Goal: Transaction & Acquisition: Purchase product/service

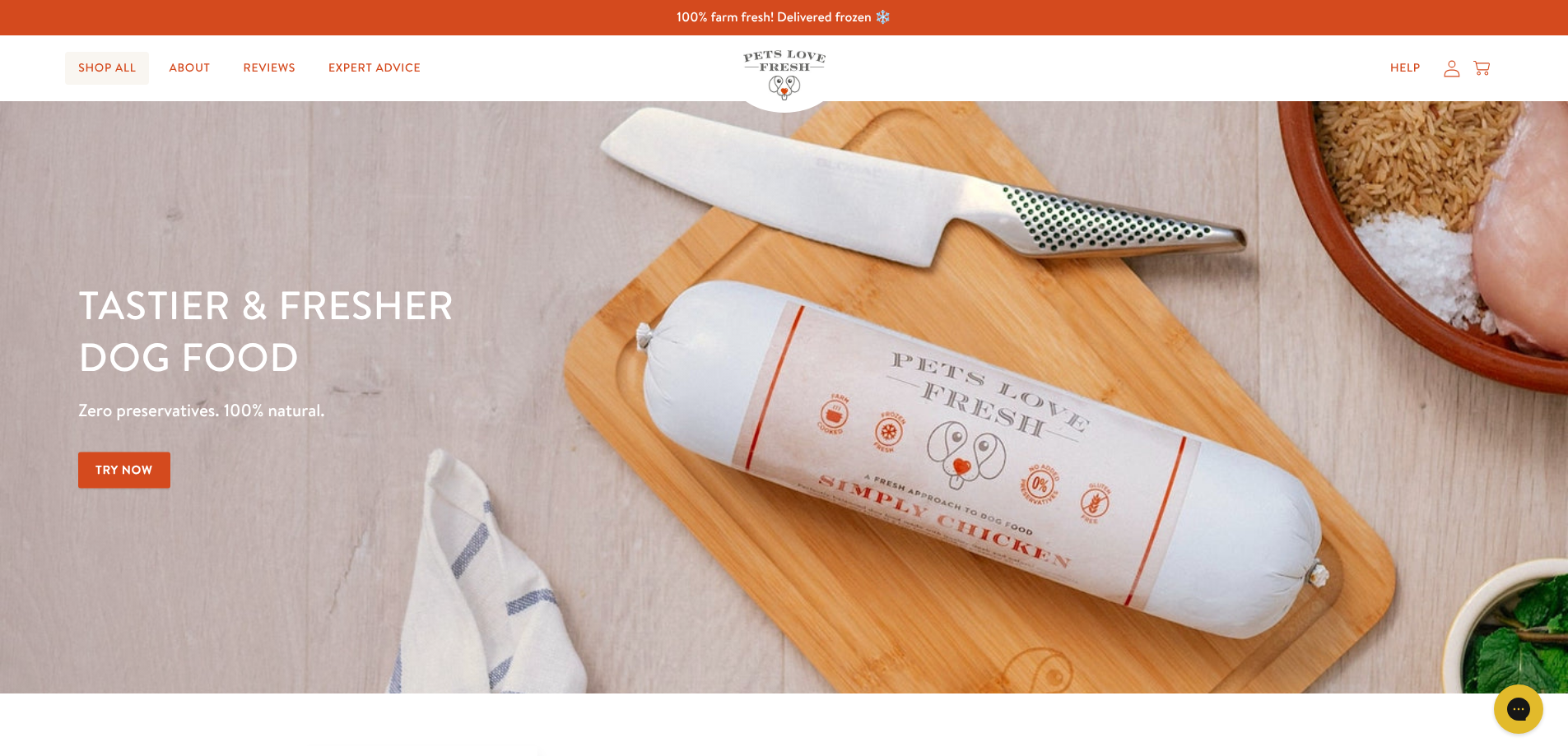
click at [97, 61] on link "Shop All" at bounding box center [107, 69] width 84 height 33
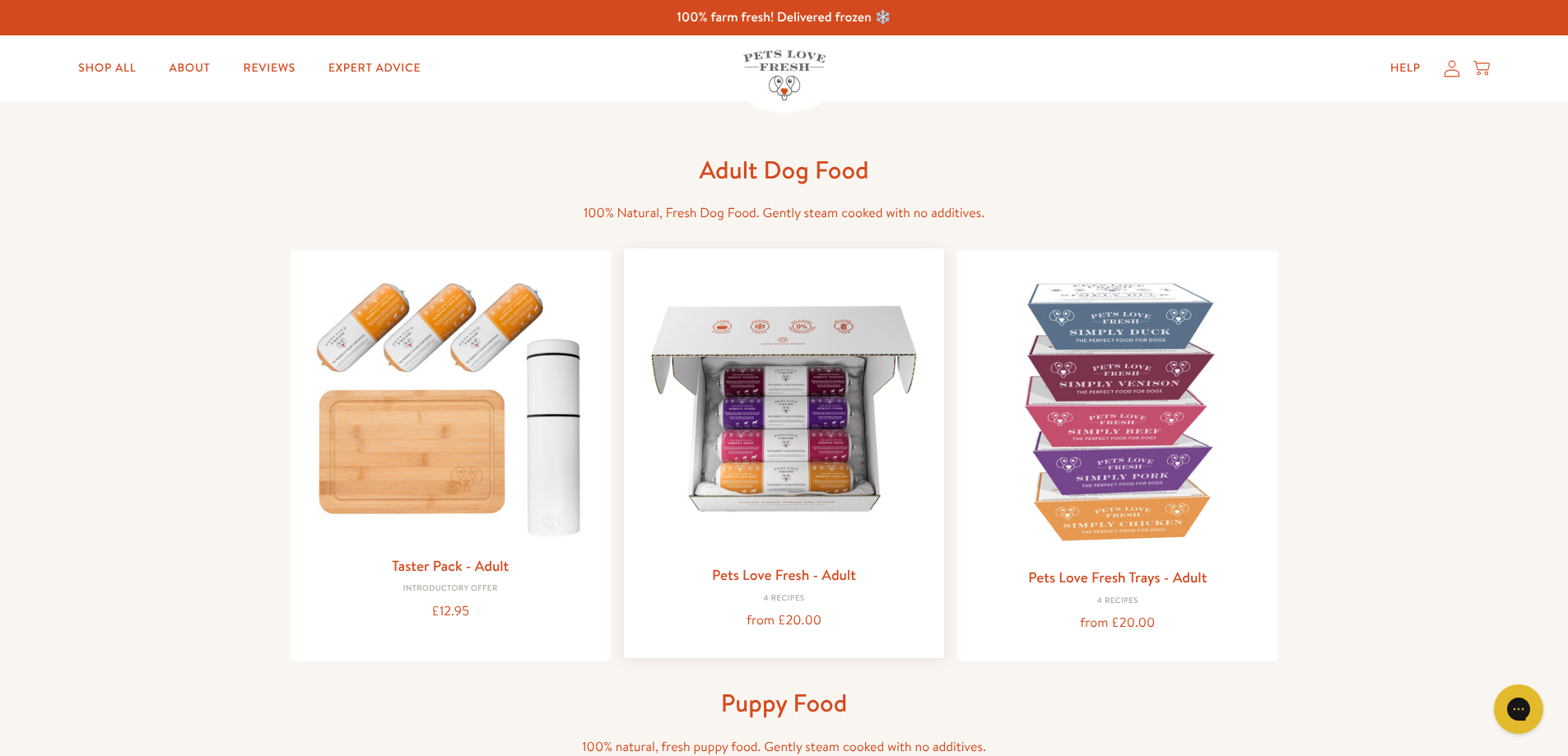
click at [784, 442] on img at bounding box center [784, 408] width 294 height 294
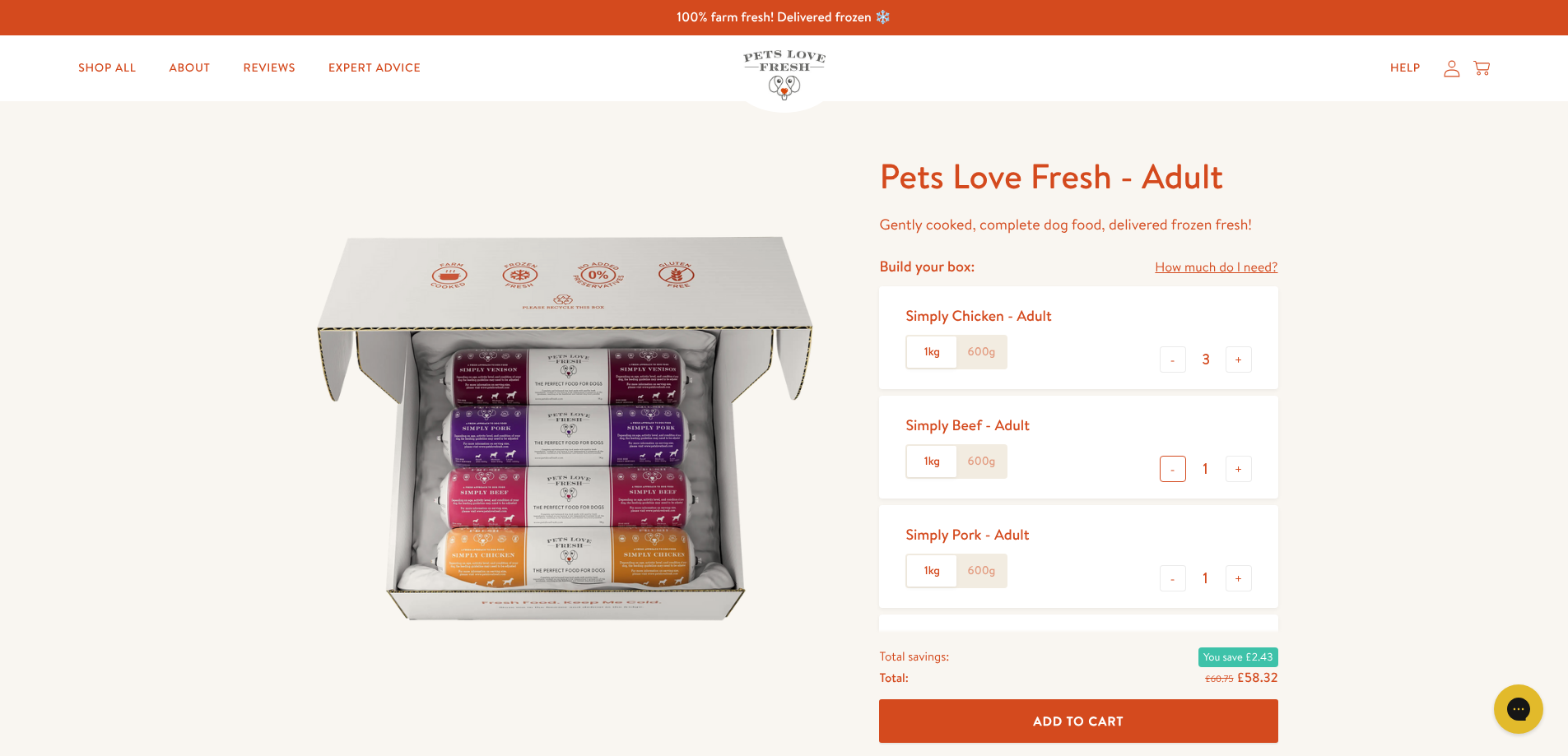
click at [1170, 468] on button "-" at bounding box center [1173, 469] width 27 height 26
type input "0"
click at [1170, 584] on button "-" at bounding box center [1173, 579] width 27 height 26
type input "0"
click at [1239, 359] on button "+" at bounding box center [1239, 359] width 27 height 26
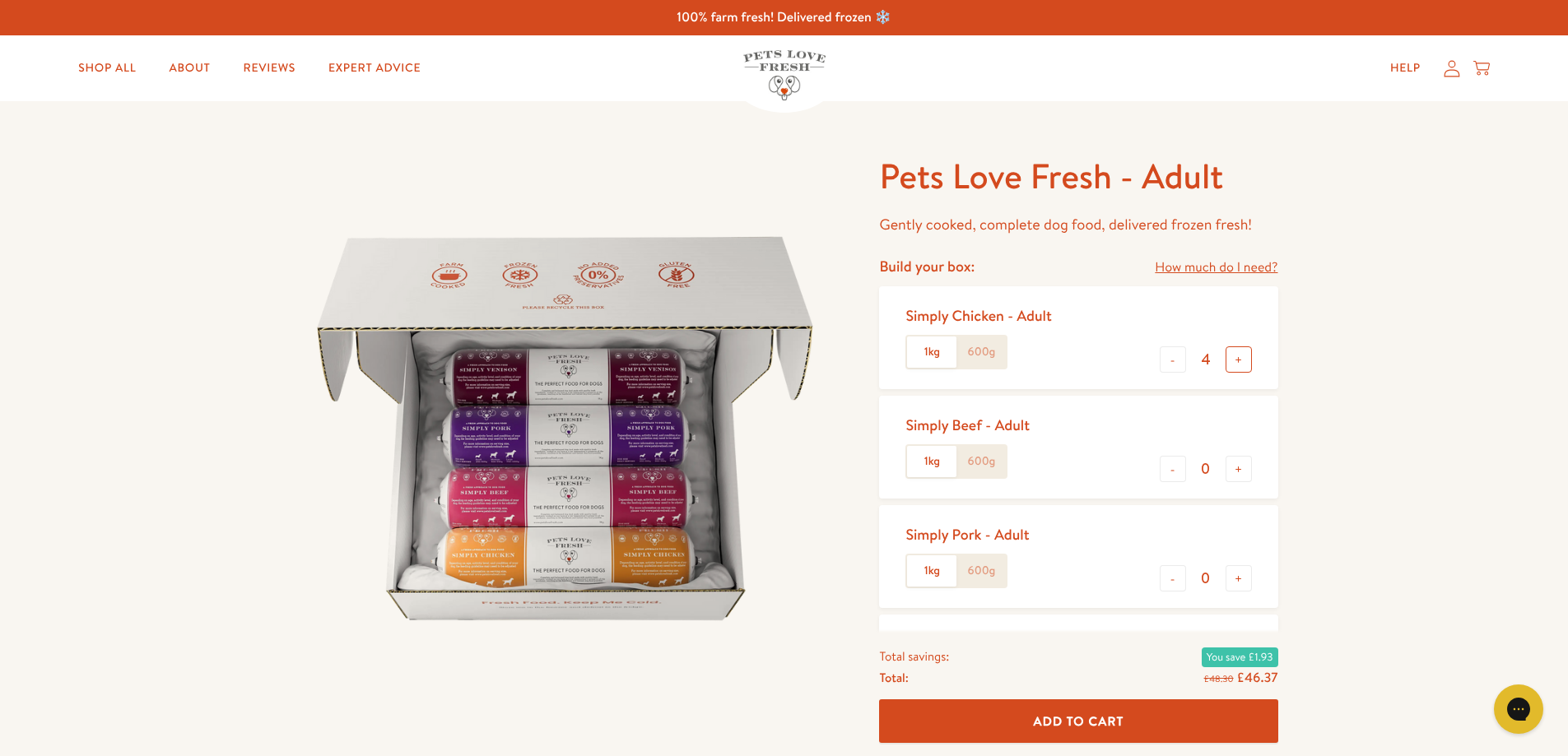
click at [1239, 359] on button "+" at bounding box center [1239, 359] width 27 height 26
type input "5"
click at [1048, 720] on span "Add To Cart" at bounding box center [1078, 721] width 90 height 17
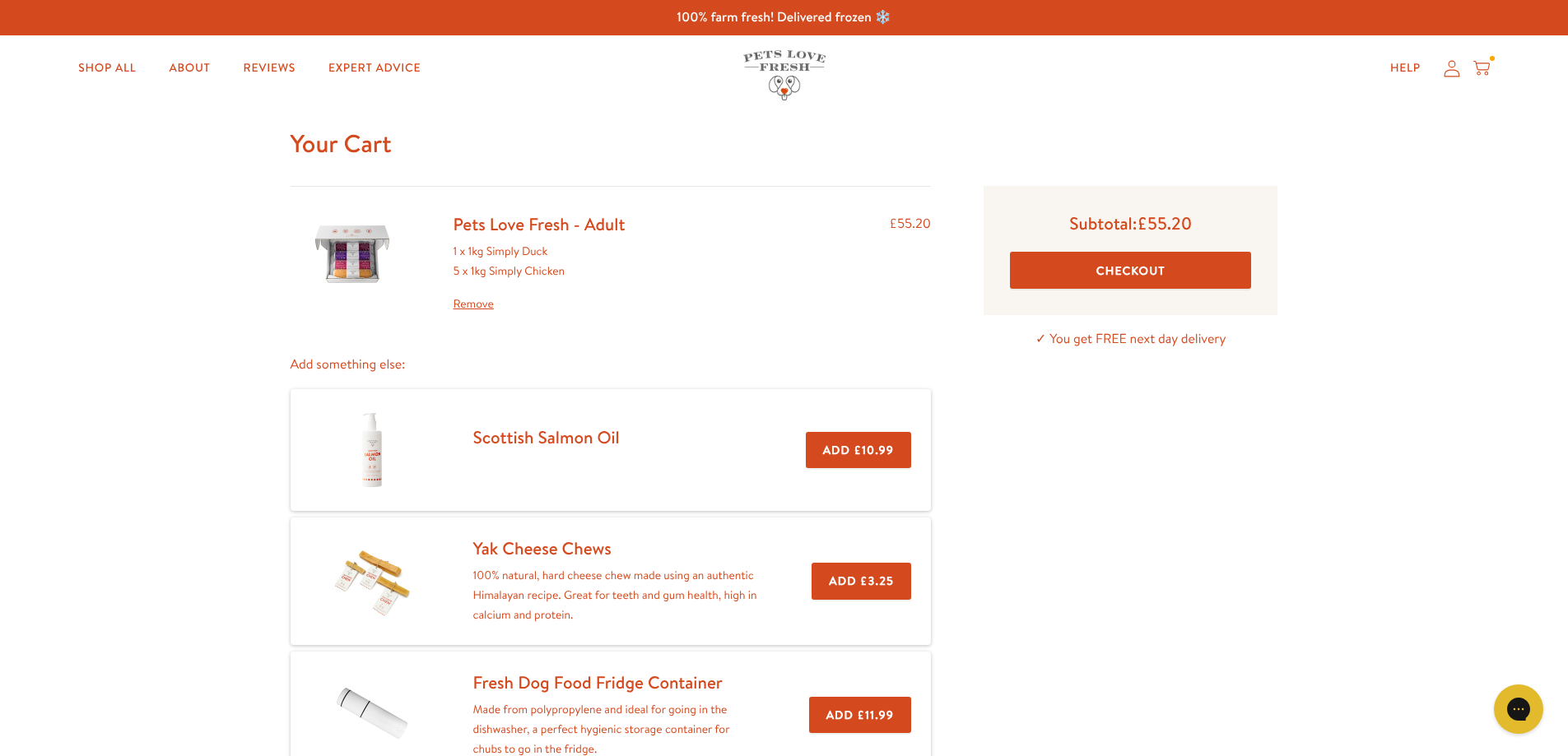
click at [469, 306] on link "Remove" at bounding box center [540, 305] width 172 height 20
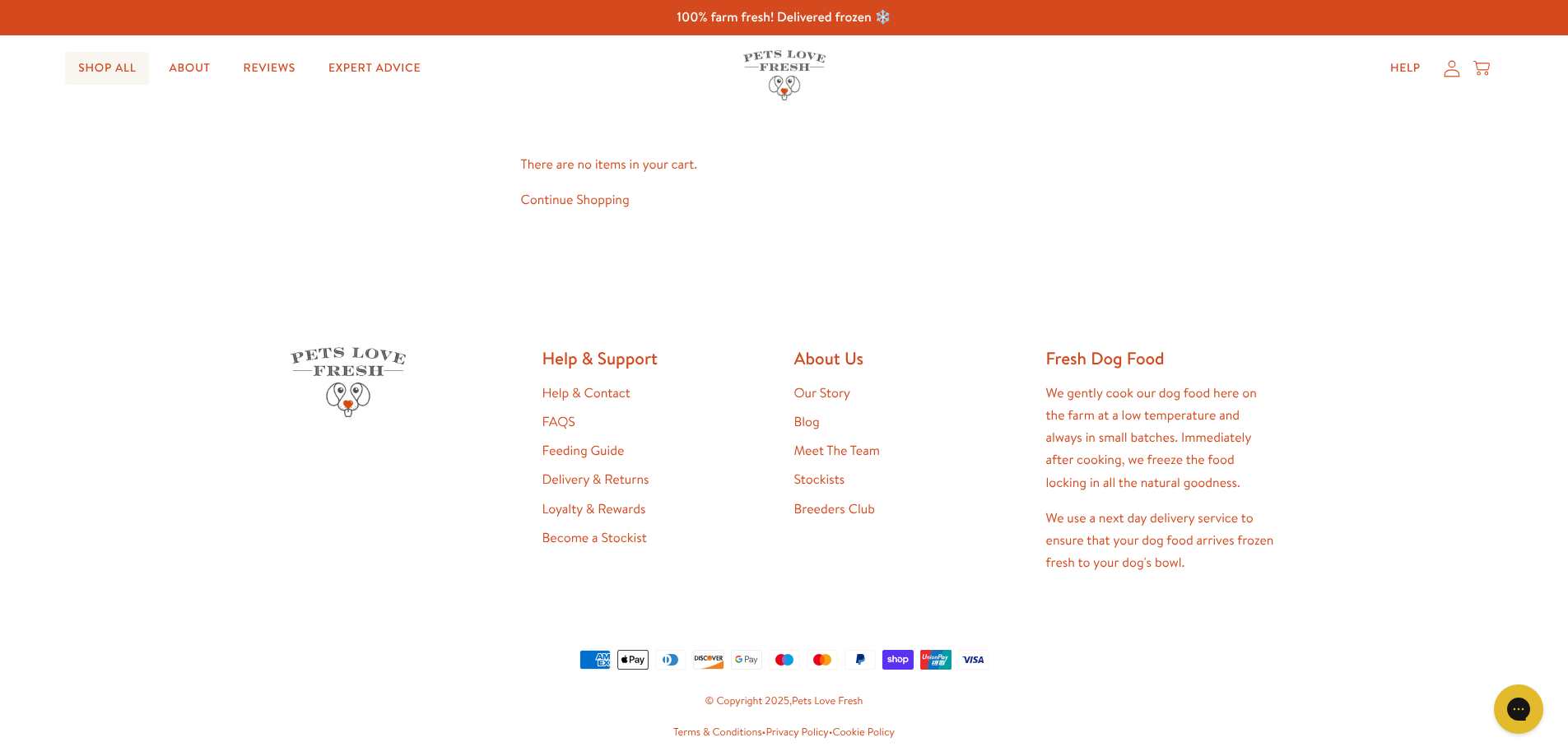
click at [102, 60] on link "Shop All" at bounding box center [107, 69] width 84 height 33
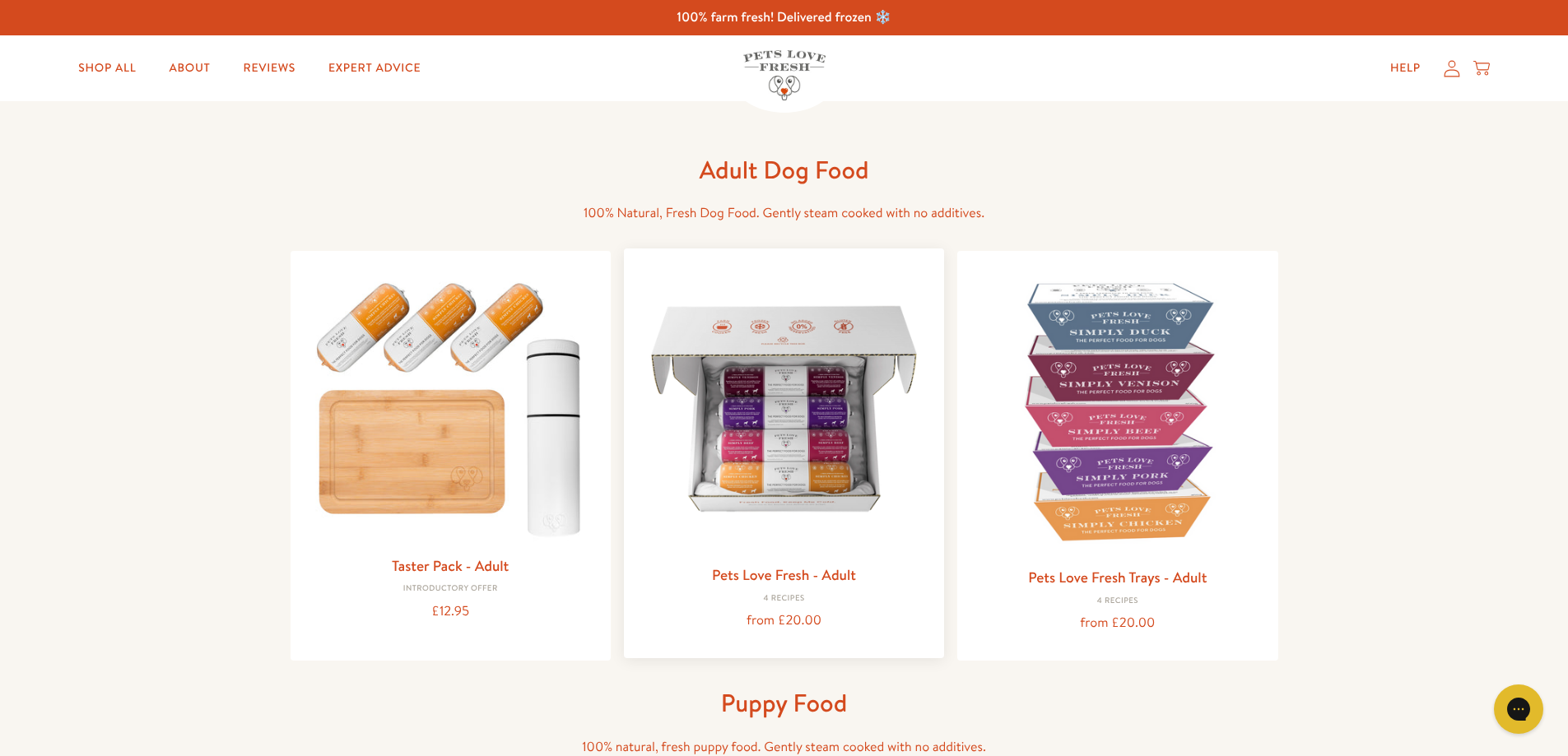
click at [791, 452] on img at bounding box center [784, 408] width 294 height 294
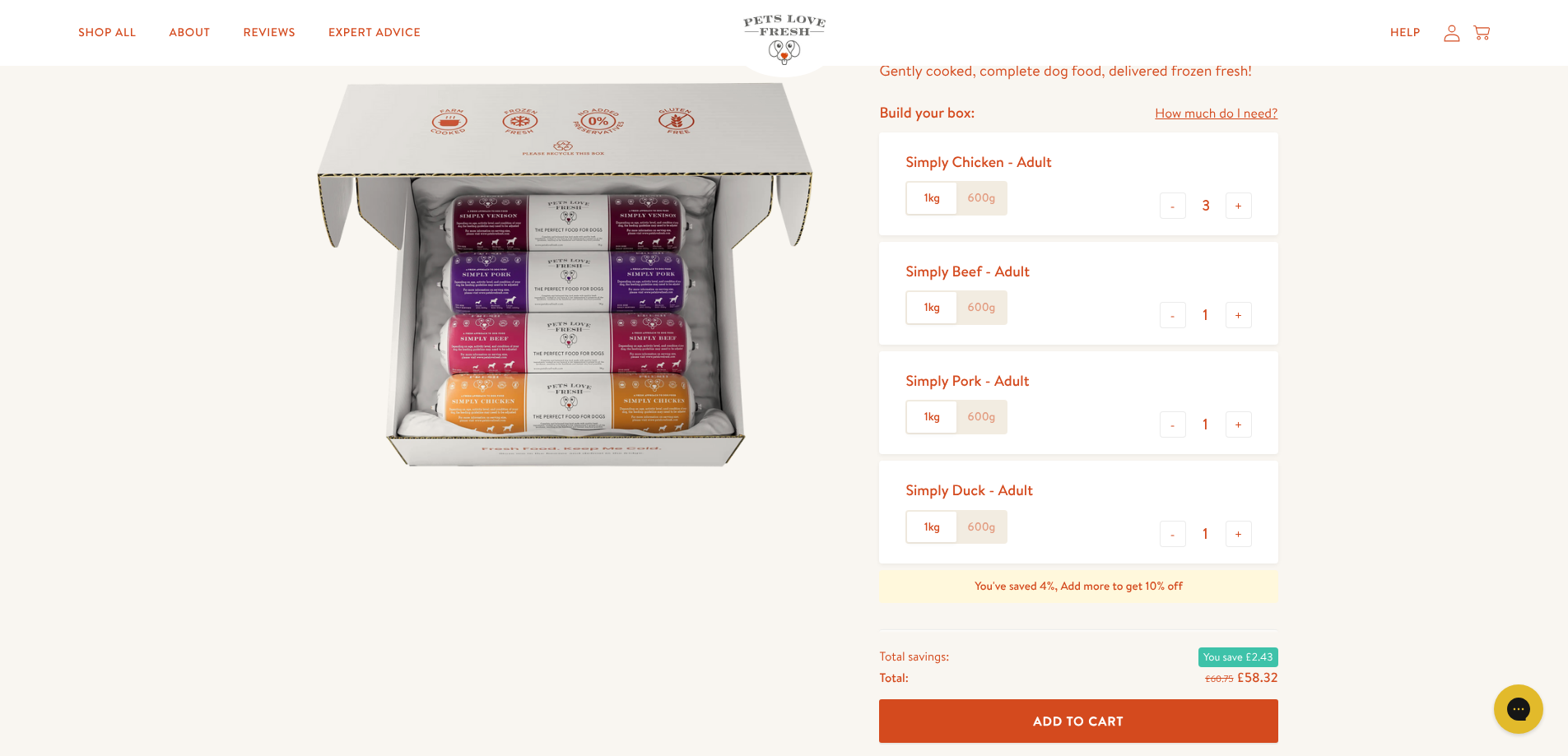
scroll to position [247, 0]
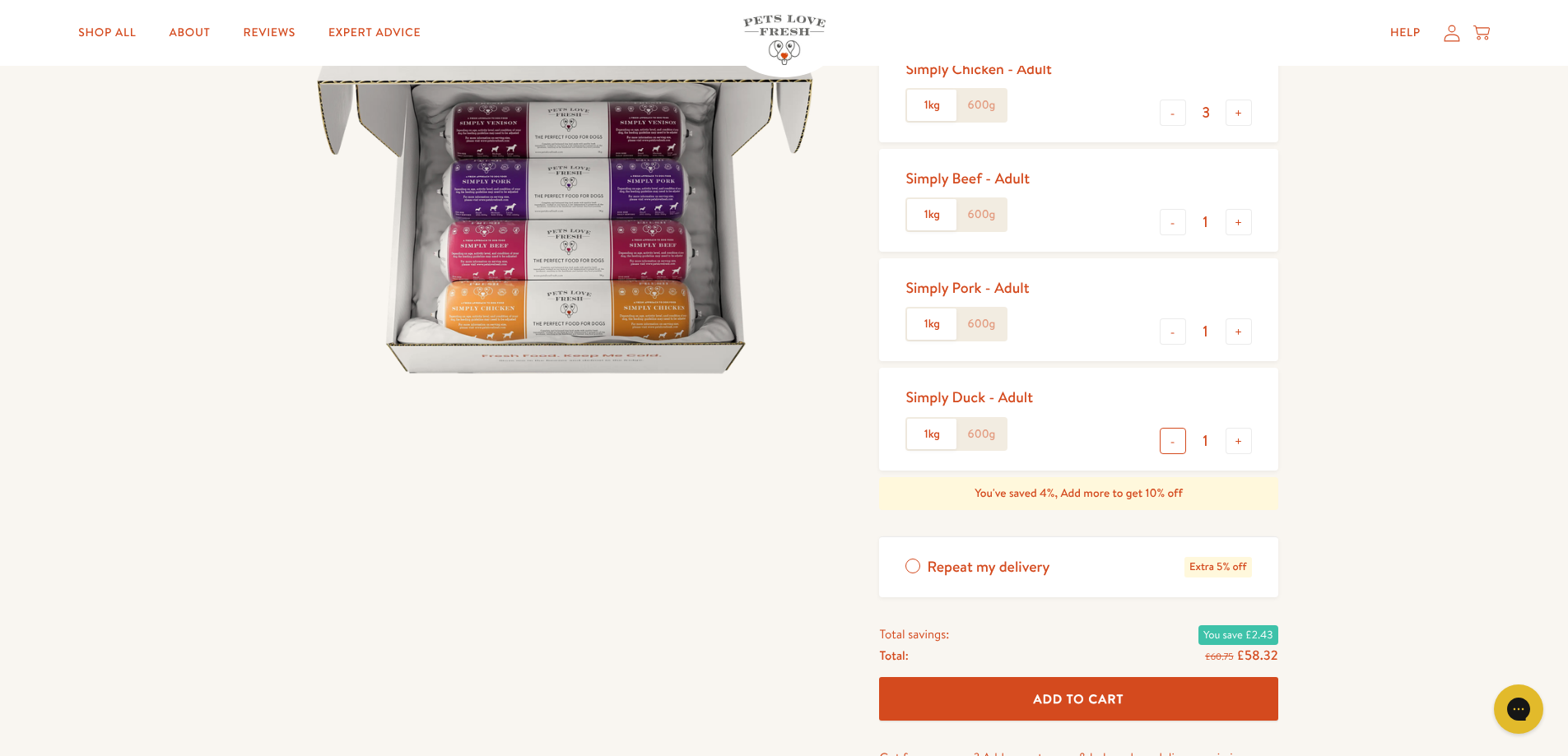
click at [1171, 444] on button "-" at bounding box center [1173, 441] width 27 height 26
type input "0"
click at [1175, 334] on button "-" at bounding box center [1173, 332] width 27 height 26
type input "0"
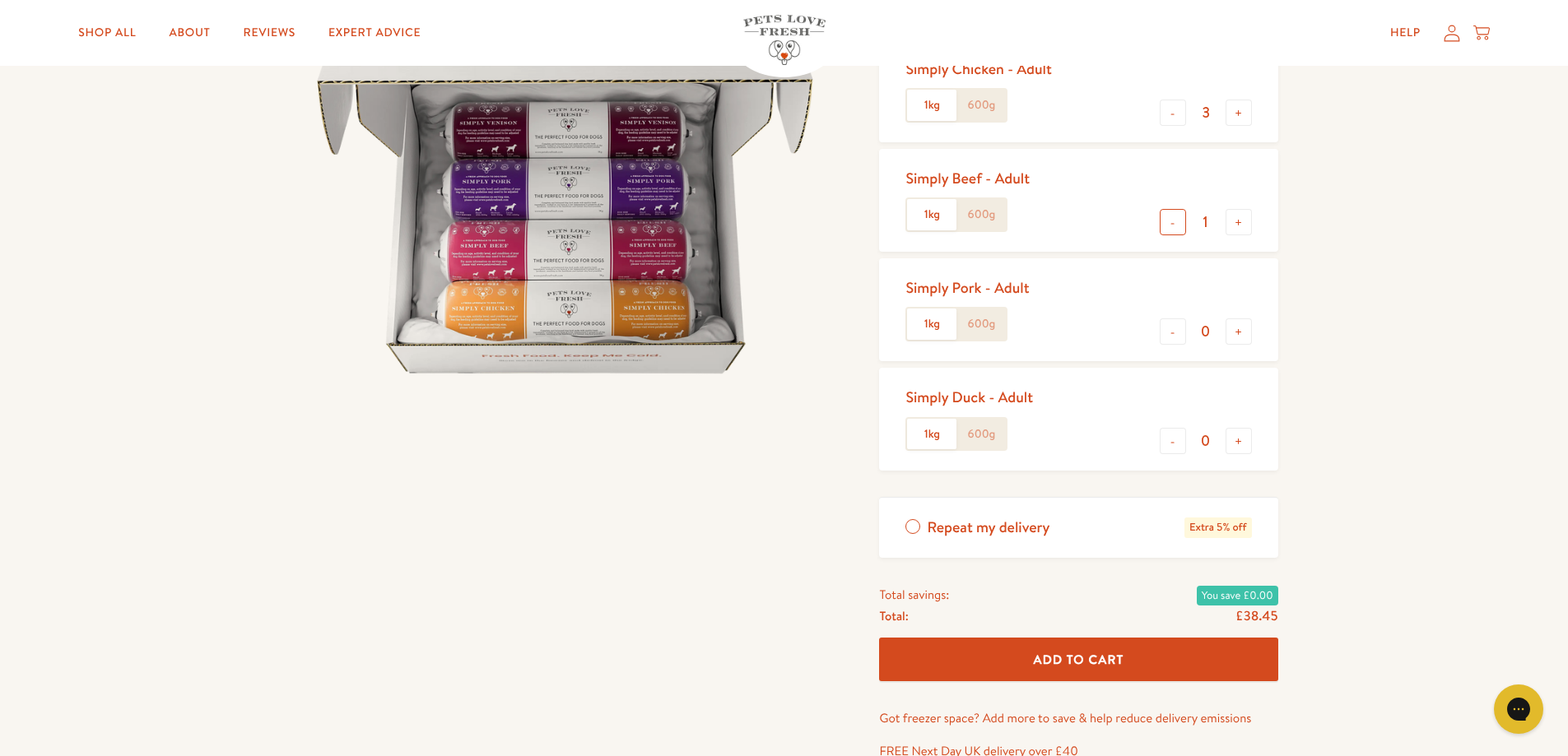
click at [1176, 226] on button "-" at bounding box center [1173, 222] width 27 height 26
type input "0"
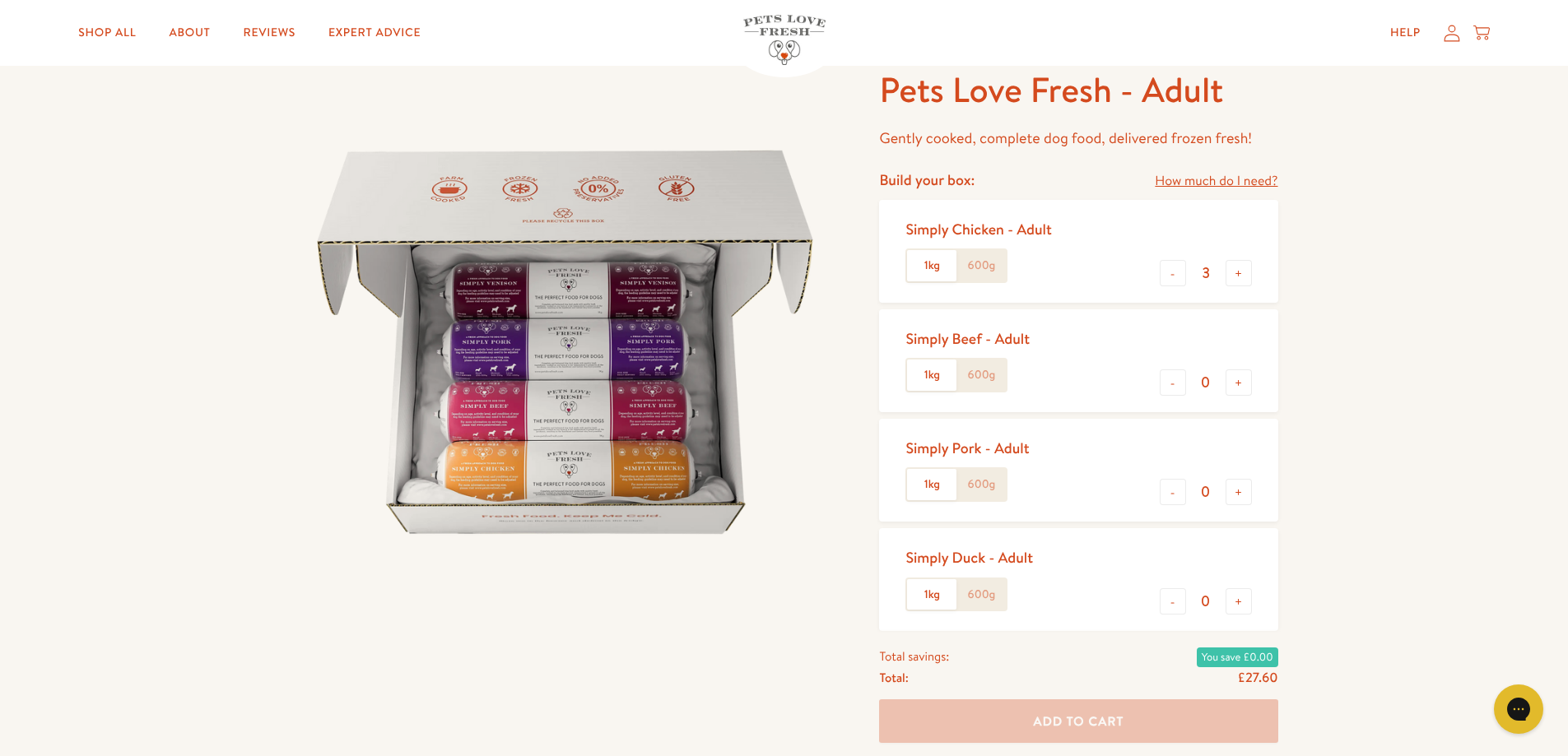
scroll to position [82, 0]
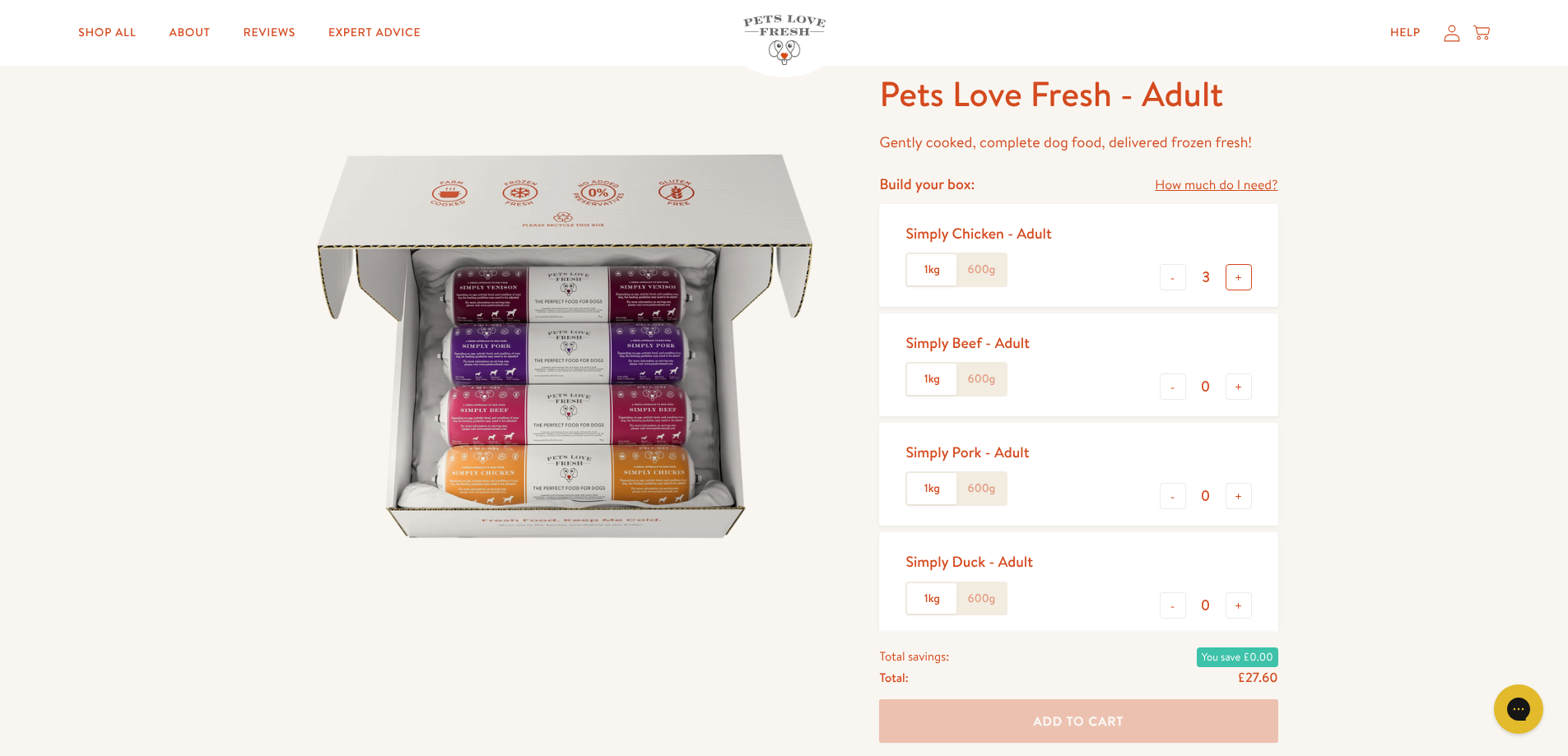
click at [1240, 278] on button "+" at bounding box center [1239, 277] width 27 height 26
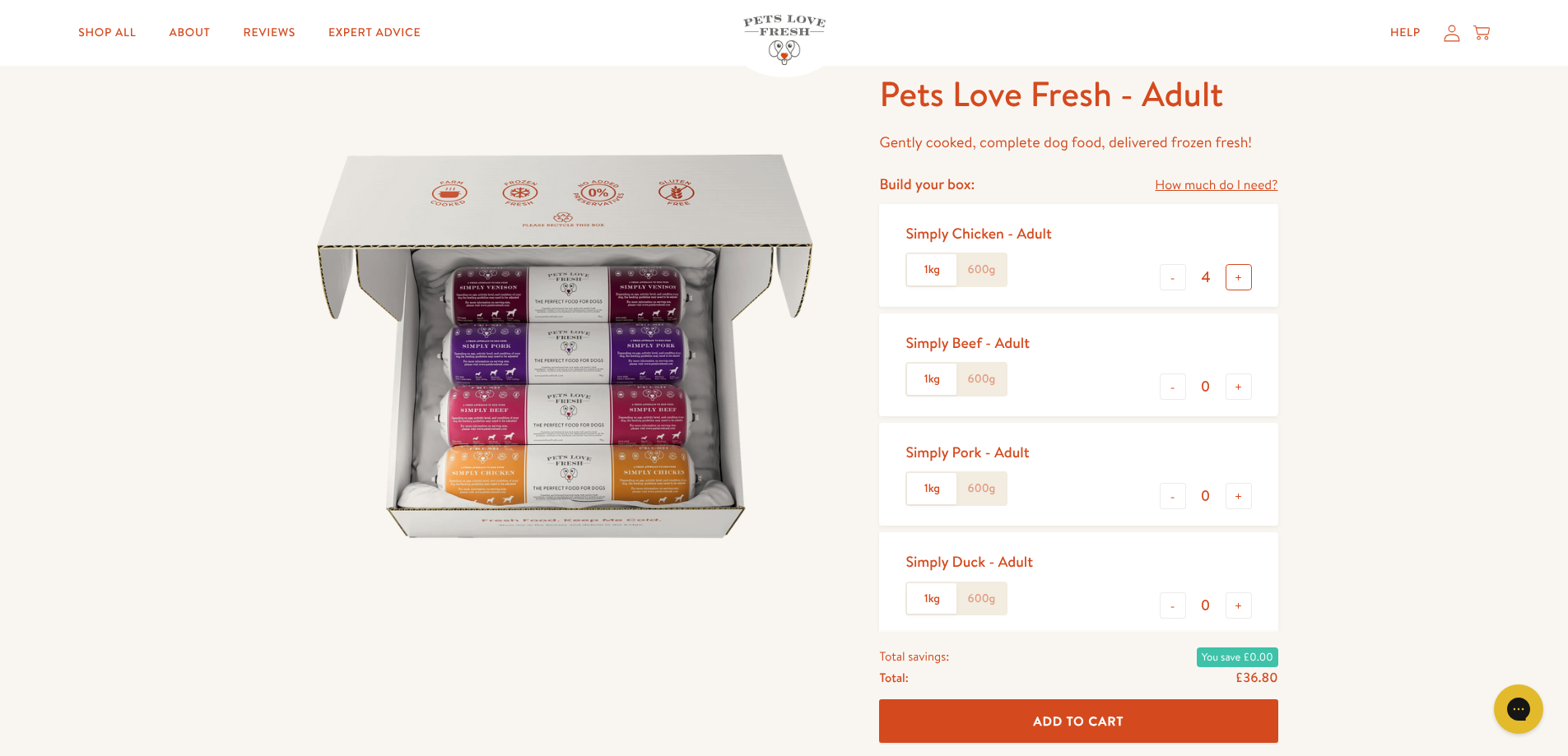
click at [1240, 278] on button "+" at bounding box center [1239, 277] width 27 height 26
type input "6"
click at [1071, 717] on span "Add To Cart" at bounding box center [1078, 721] width 90 height 17
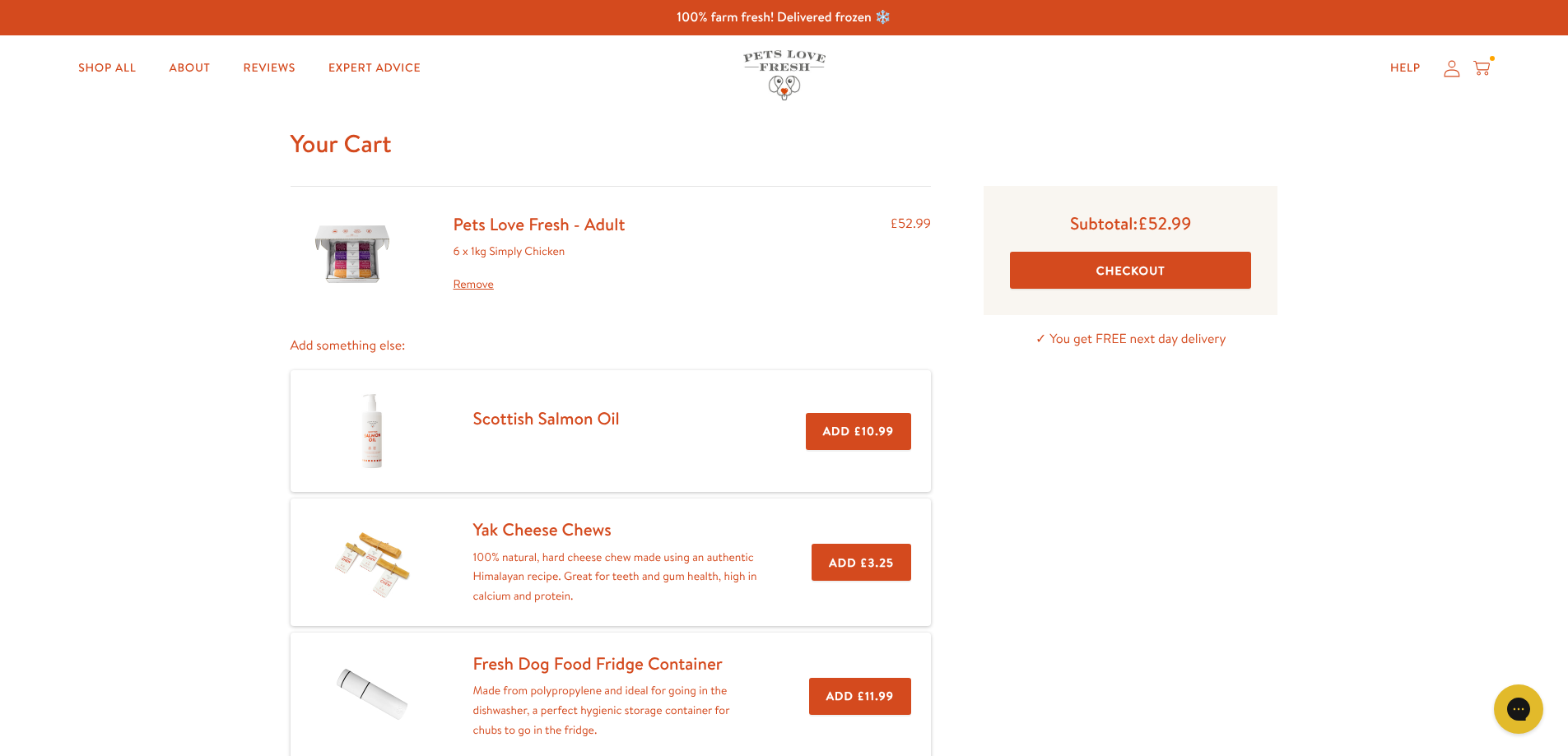
click at [1122, 264] on button "Checkout" at bounding box center [1130, 270] width 241 height 37
